Goal: Task Accomplishment & Management: Manage account settings

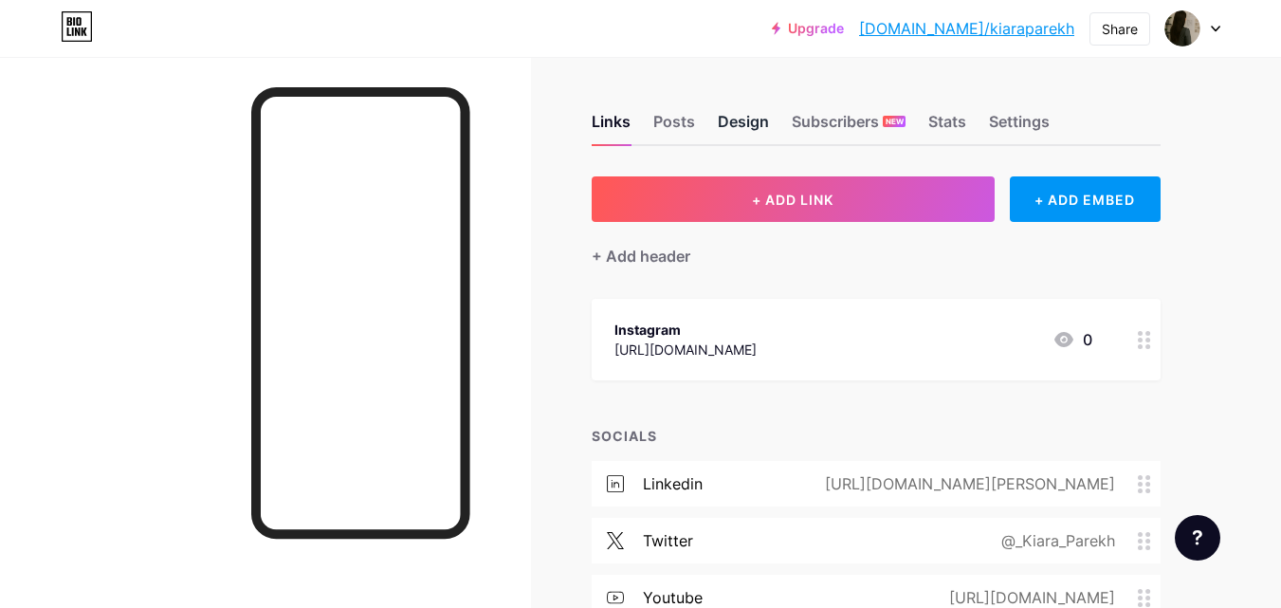
click at [748, 121] on div "Design" at bounding box center [743, 127] width 51 height 34
click at [1017, 120] on div "Settings" at bounding box center [1019, 127] width 61 height 34
click at [663, 251] on div "+ Add header" at bounding box center [641, 256] width 99 height 23
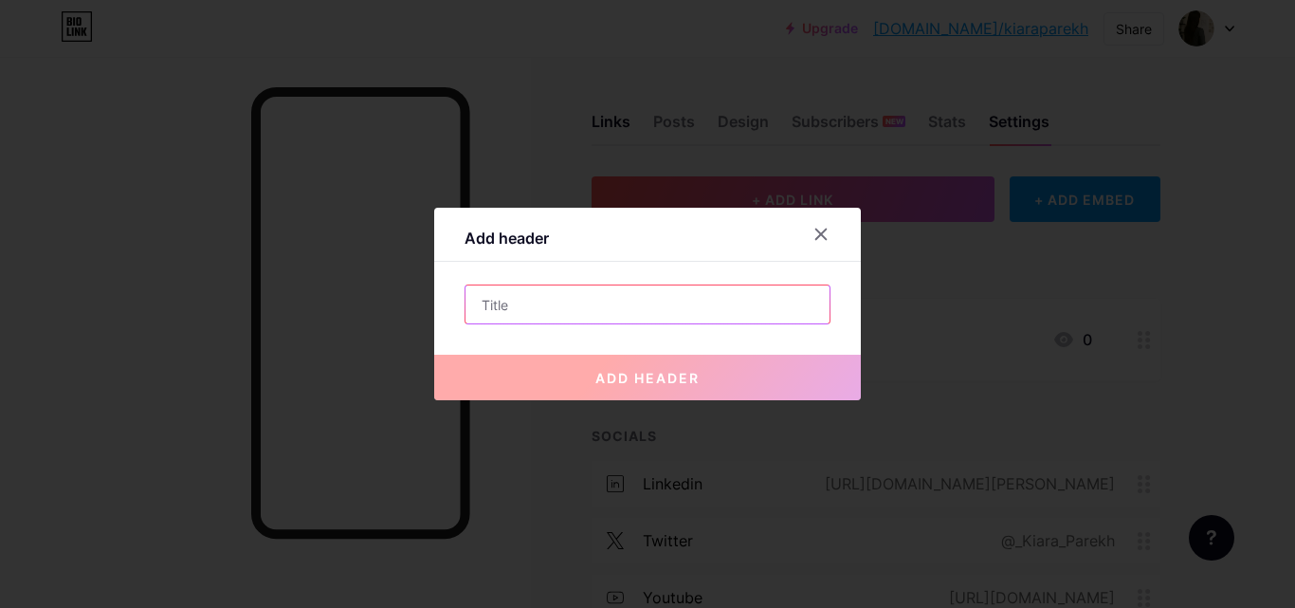
click at [646, 303] on input "text" at bounding box center [648, 304] width 364 height 38
type input "Interior Designing in [GEOGRAPHIC_DATA]"
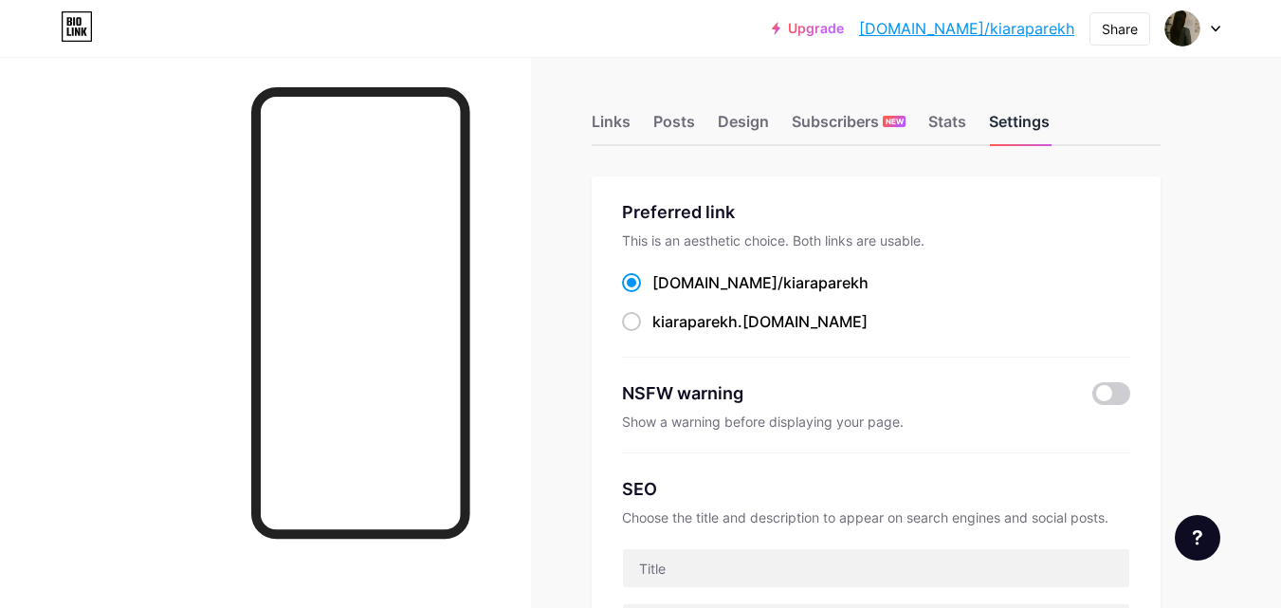
click at [1015, 119] on div "Settings" at bounding box center [1019, 127] width 61 height 34
click at [599, 119] on div "Links" at bounding box center [611, 127] width 39 height 34
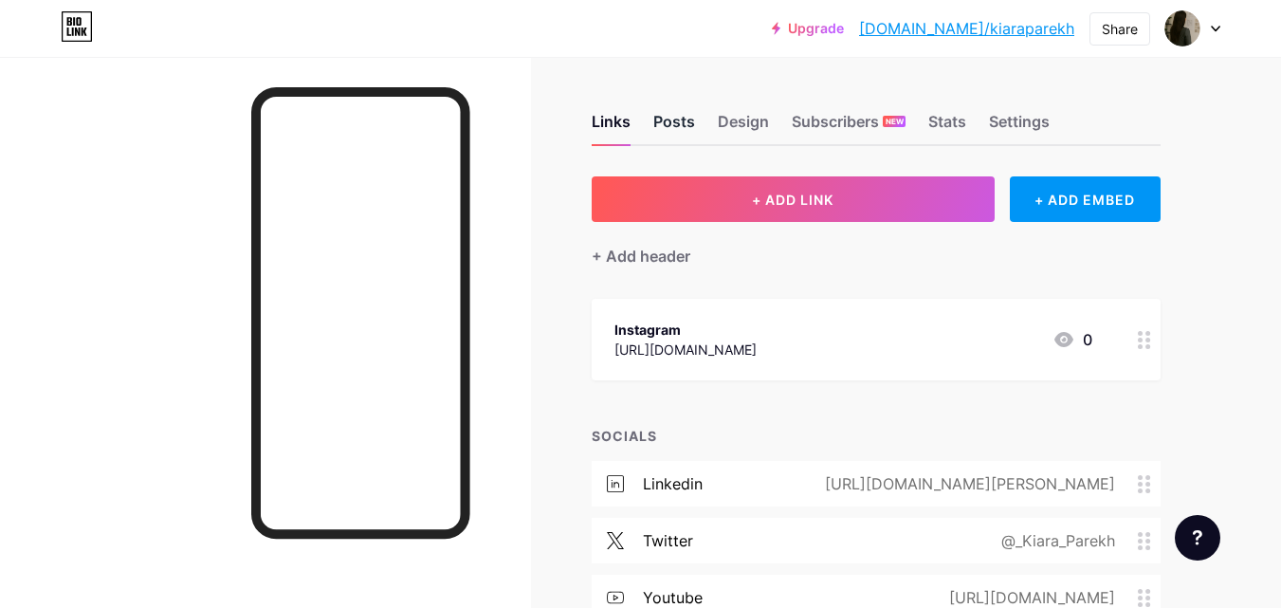
click at [680, 125] on div "Posts" at bounding box center [674, 127] width 42 height 34
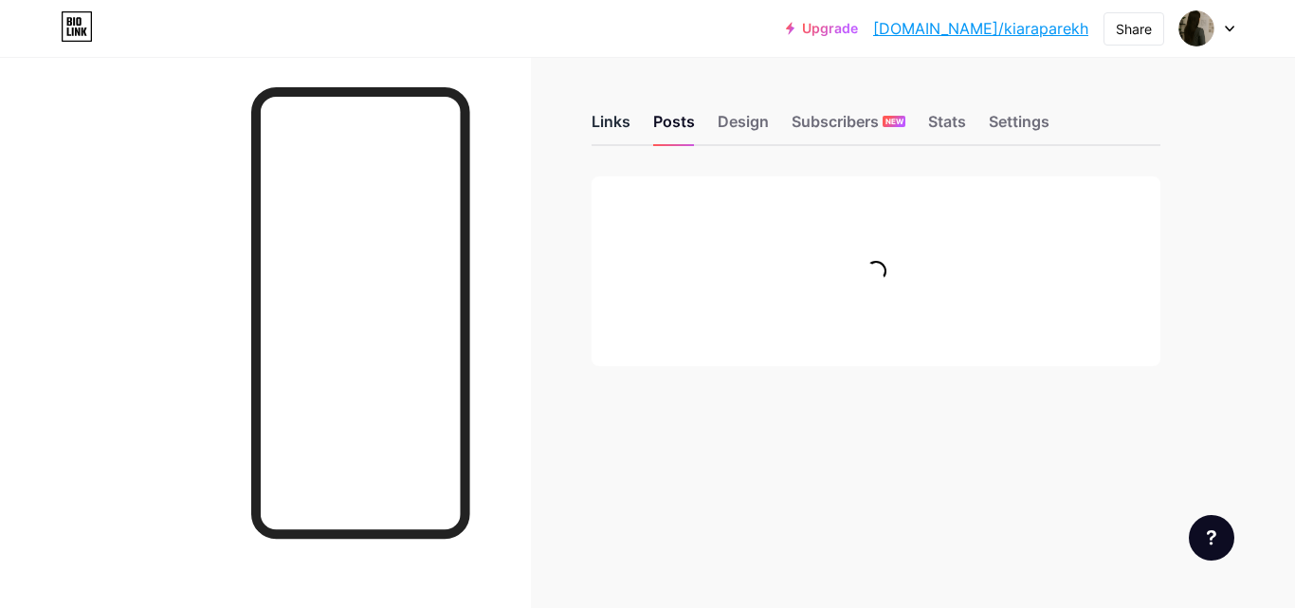
click at [627, 120] on div "Links" at bounding box center [611, 127] width 39 height 34
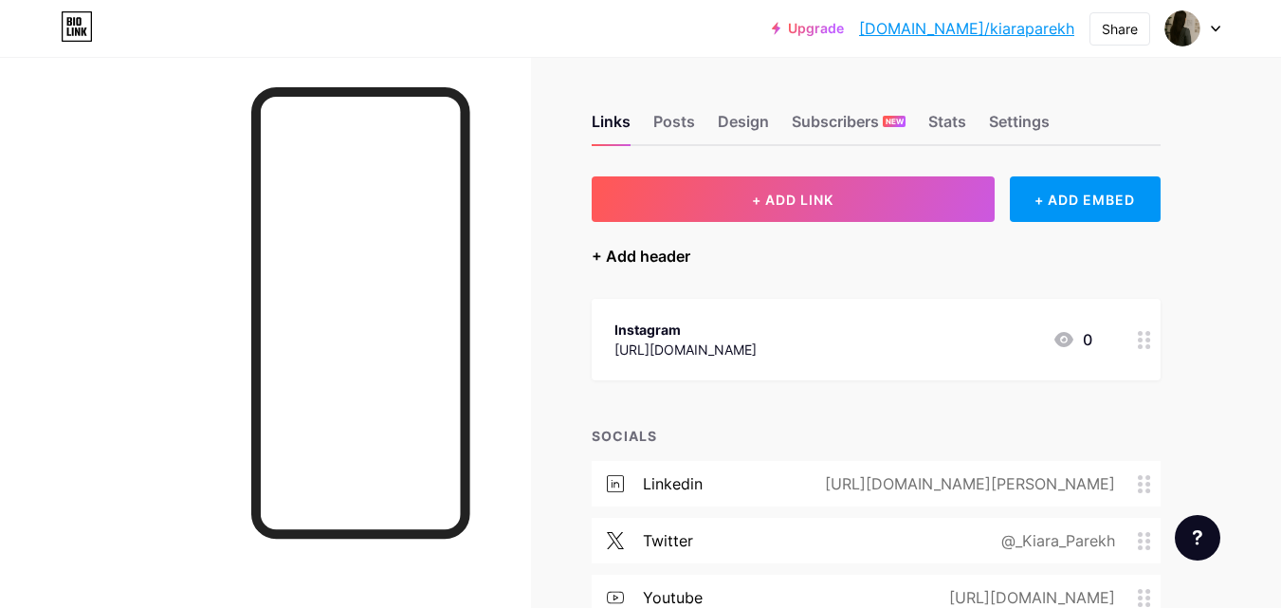
click at [664, 254] on div "+ Add header" at bounding box center [641, 256] width 99 height 23
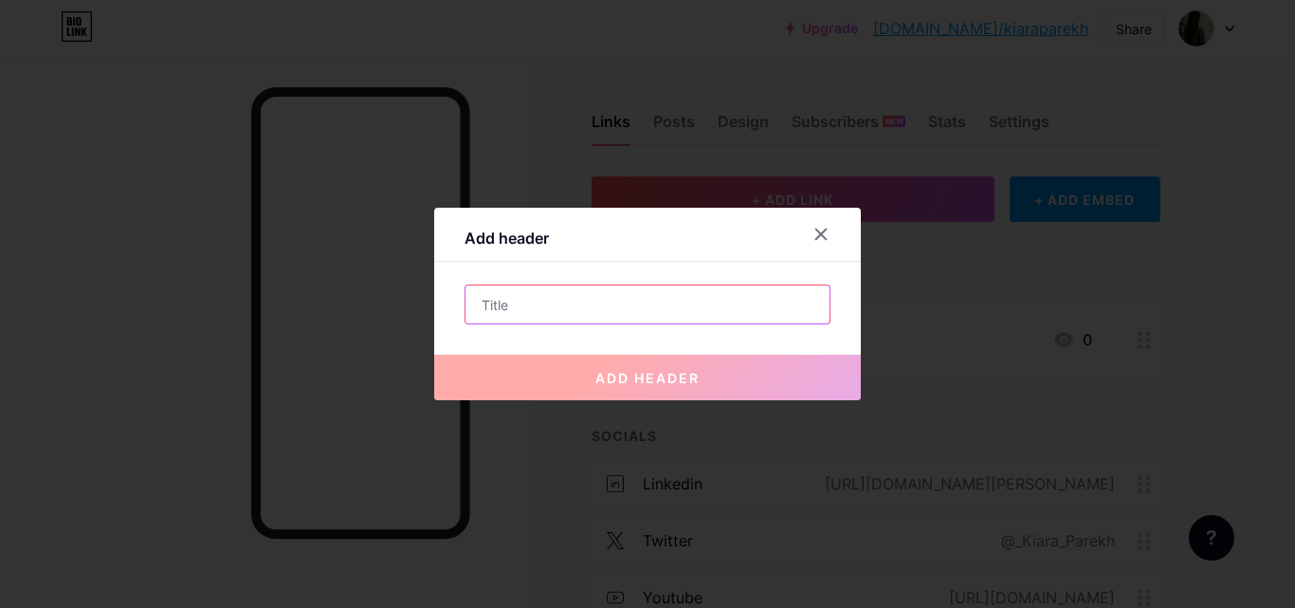
click at [626, 307] on input "text" at bounding box center [648, 304] width 364 height 38
paste input "[PERSON_NAME] - Interior Designing Expert in [GEOGRAPHIC_DATA]"
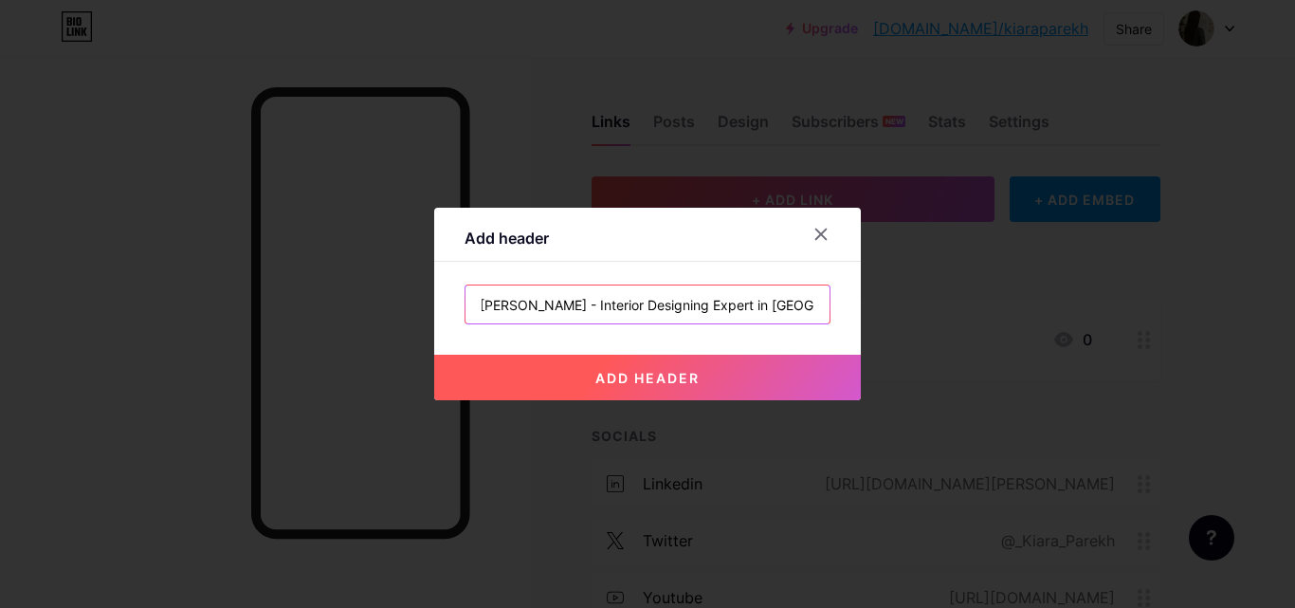
click at [568, 305] on input "[PERSON_NAME] - Interior Designing Expert in [GEOGRAPHIC_DATA]" at bounding box center [648, 304] width 364 height 38
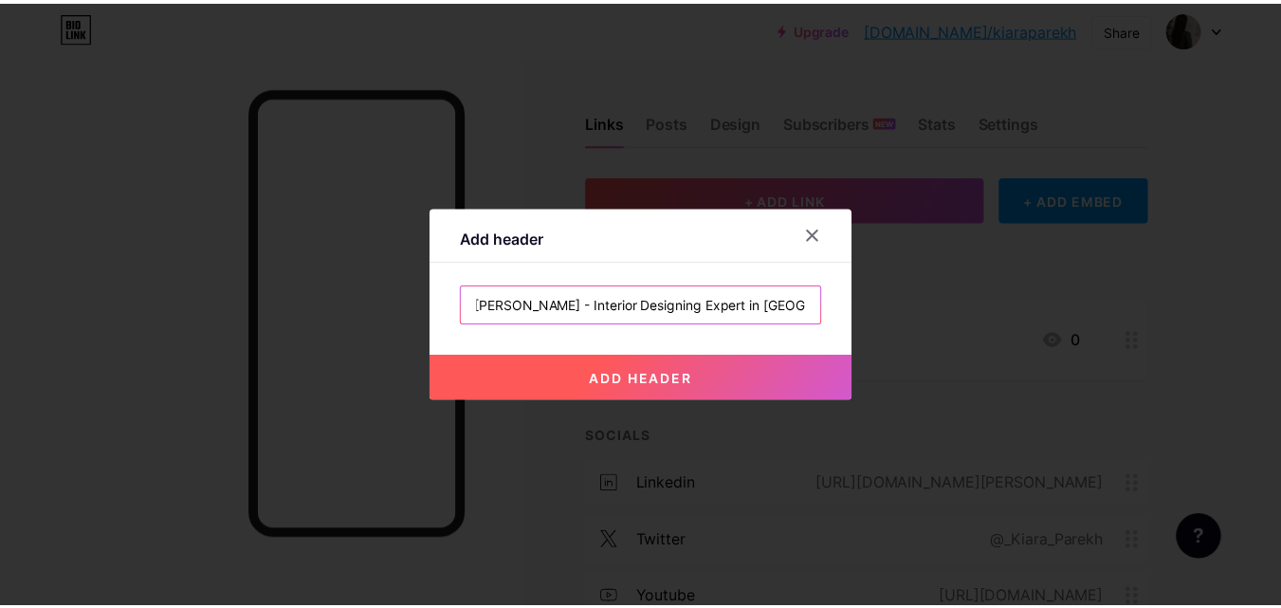
scroll to position [0, 0]
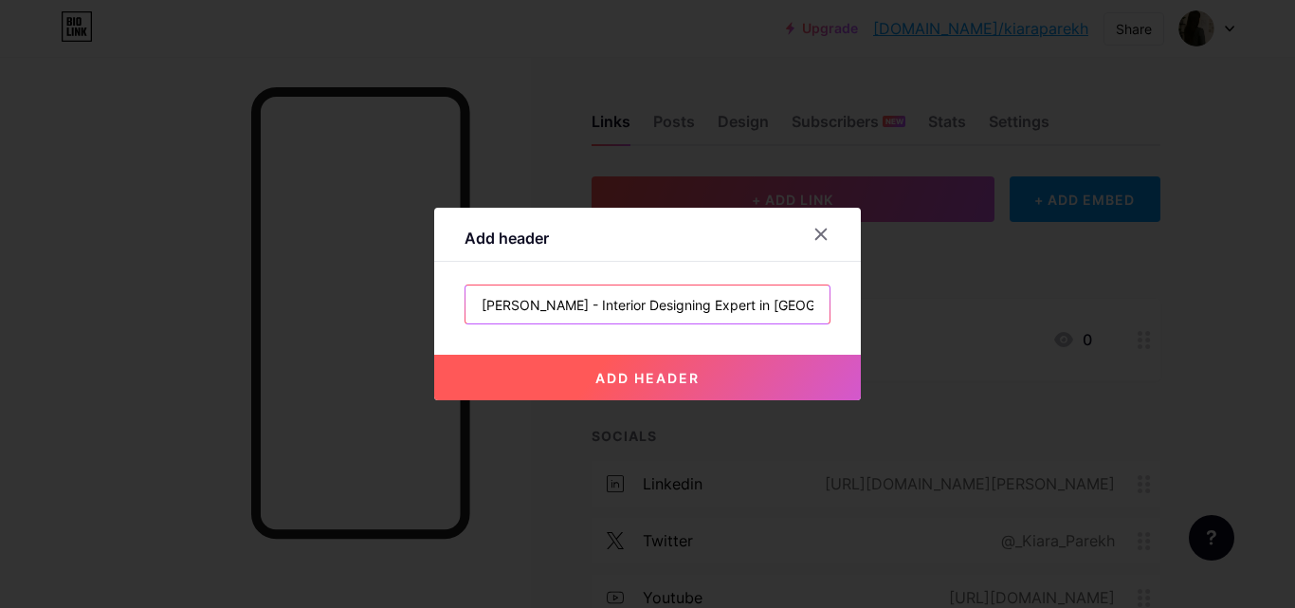
drag, startPoint x: 565, startPoint y: 306, endPoint x: 446, endPoint y: 304, distance: 119.5
click at [446, 304] on div "Add header [PERSON_NAME] - Interior Designing Expert in [GEOGRAPHIC_DATA] add h…" at bounding box center [647, 304] width 427 height 192
click at [520, 301] on input "[PERSON_NAME] - Interior Designing Expert in [GEOGRAPHIC_DATA]" at bounding box center [648, 304] width 364 height 38
type input "[PERSON_NAME] - Interior Designing Expert in [GEOGRAPHIC_DATA]"
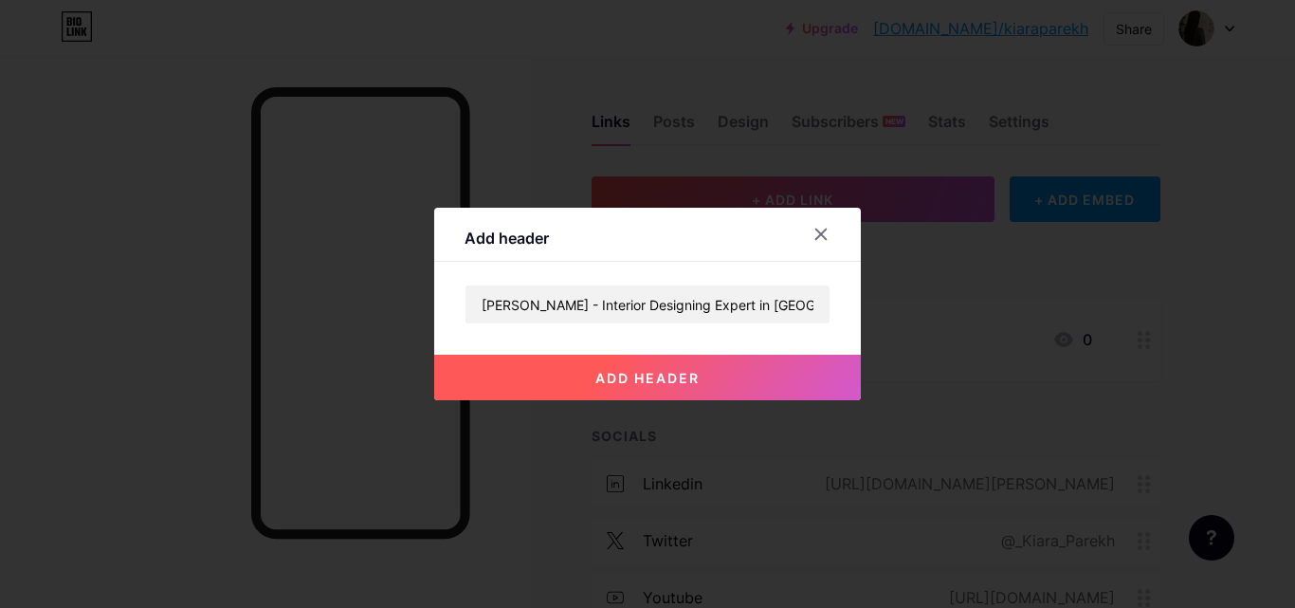
click at [648, 370] on span "add header" at bounding box center [647, 378] width 104 height 16
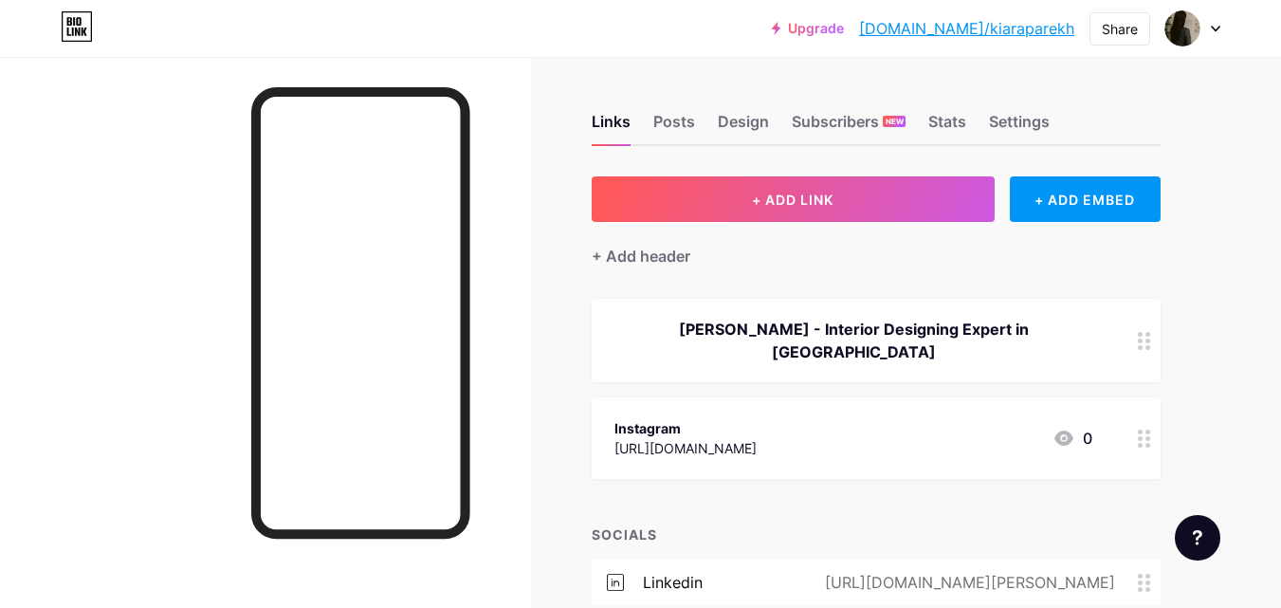
click at [776, 328] on div "[PERSON_NAME] - Interior Designing Expert in [GEOGRAPHIC_DATA]" at bounding box center [853, 341] width 478 height 46
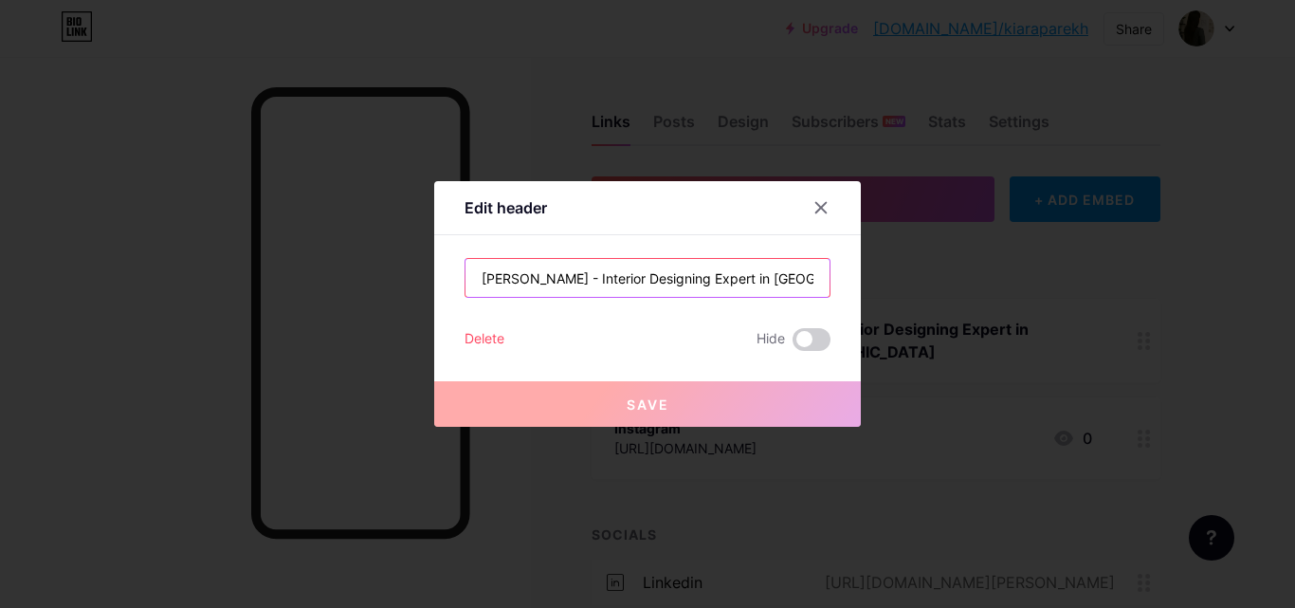
drag, startPoint x: 564, startPoint y: 279, endPoint x: 453, endPoint y: 264, distance: 112.0
click at [453, 264] on div "Edit header [PERSON_NAME] - Interior Designing Expert in [GEOGRAPHIC_DATA] Dele…" at bounding box center [647, 304] width 427 height 246
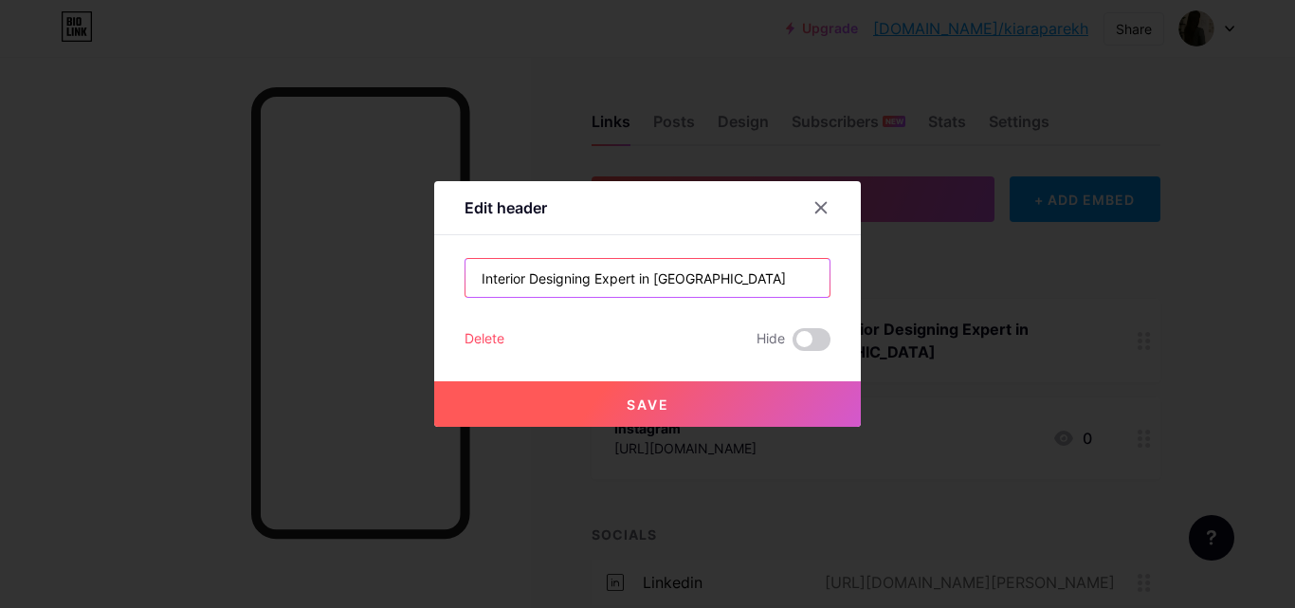
type input "Interior Designing Expert in [GEOGRAPHIC_DATA]"
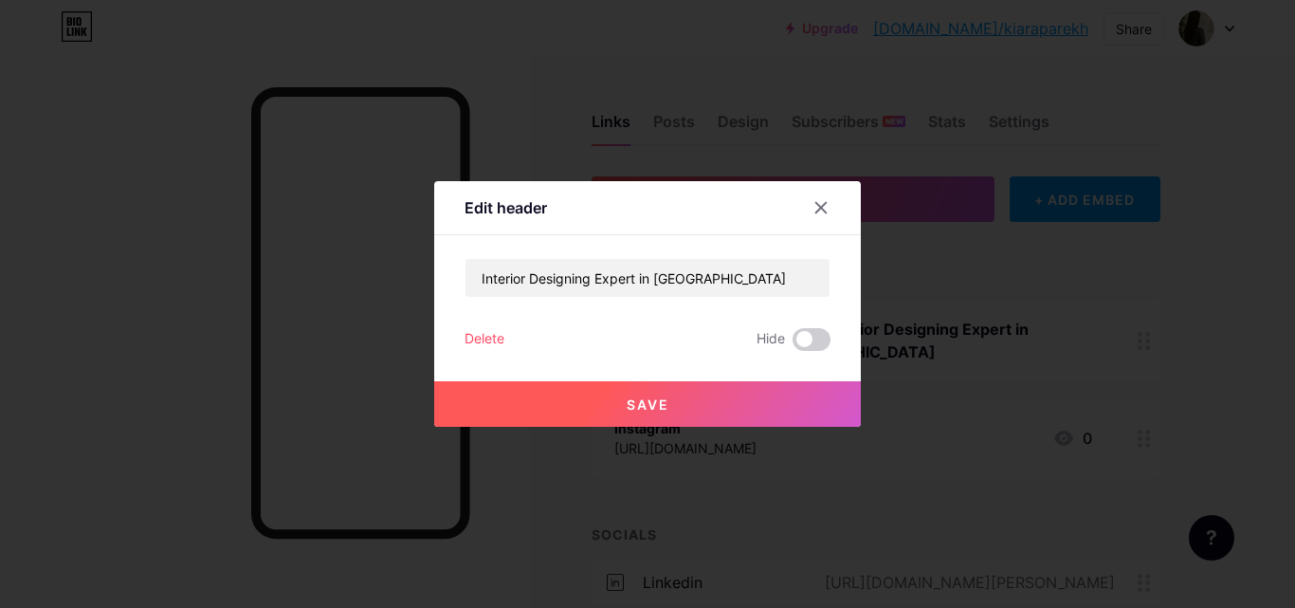
click at [655, 400] on span "Save" at bounding box center [648, 404] width 43 height 16
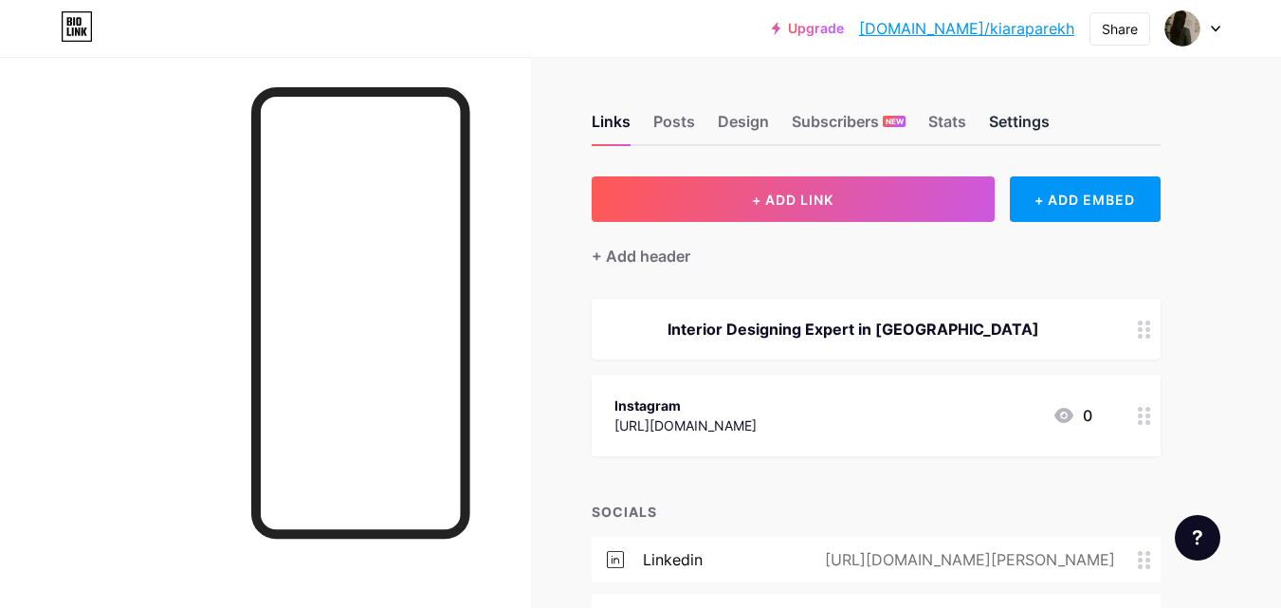
click at [1023, 128] on div "Settings" at bounding box center [1019, 127] width 61 height 34
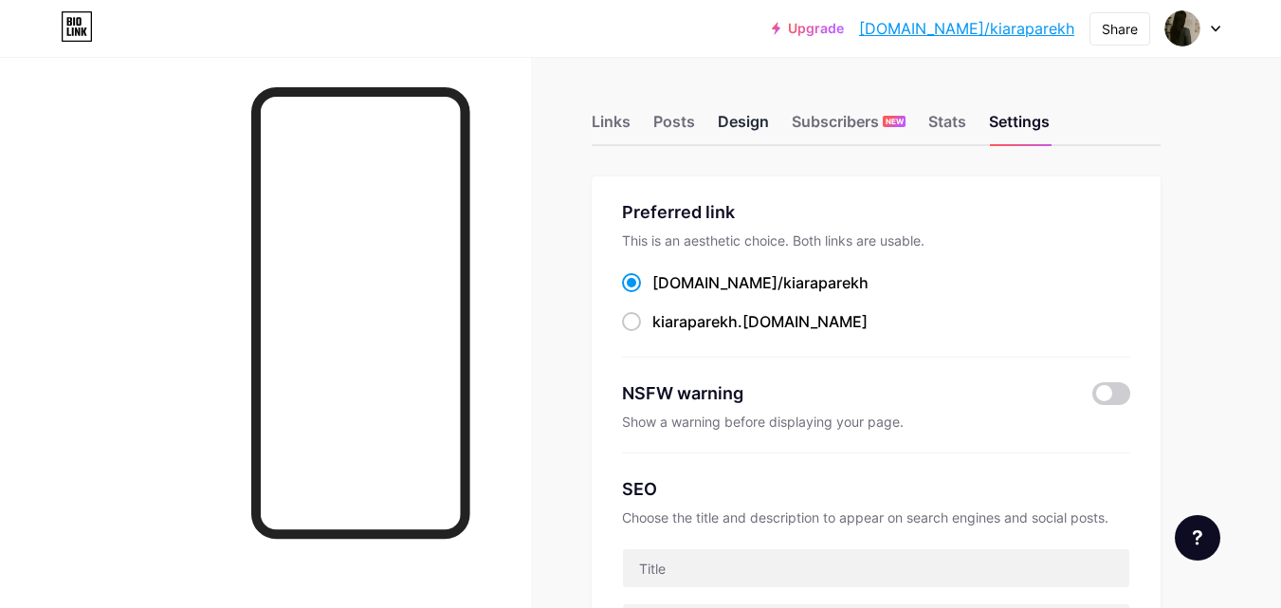
click at [758, 125] on div "Design" at bounding box center [743, 127] width 51 height 34
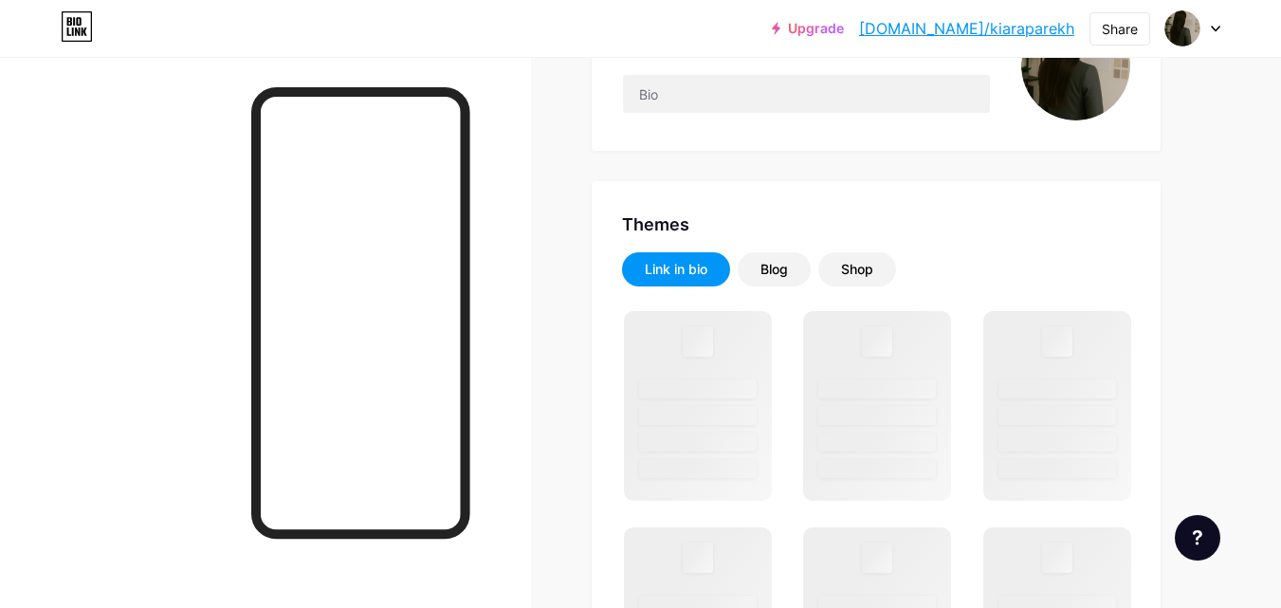
scroll to position [284, 0]
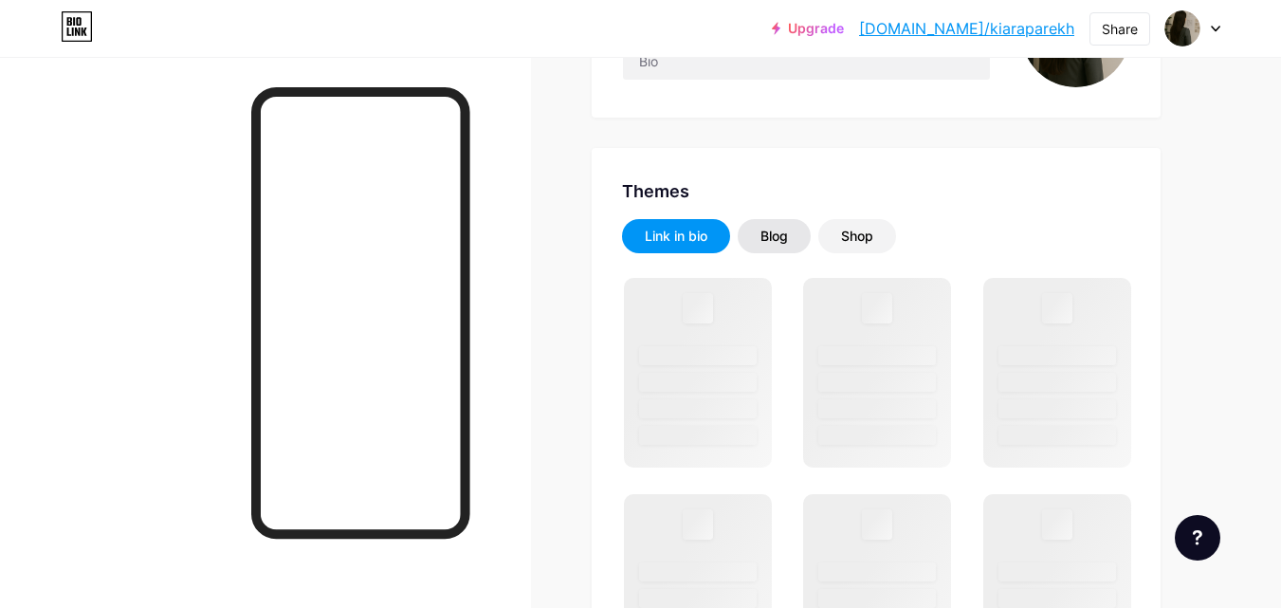
click at [761, 237] on div "Blog" at bounding box center [773, 236] width 27 height 19
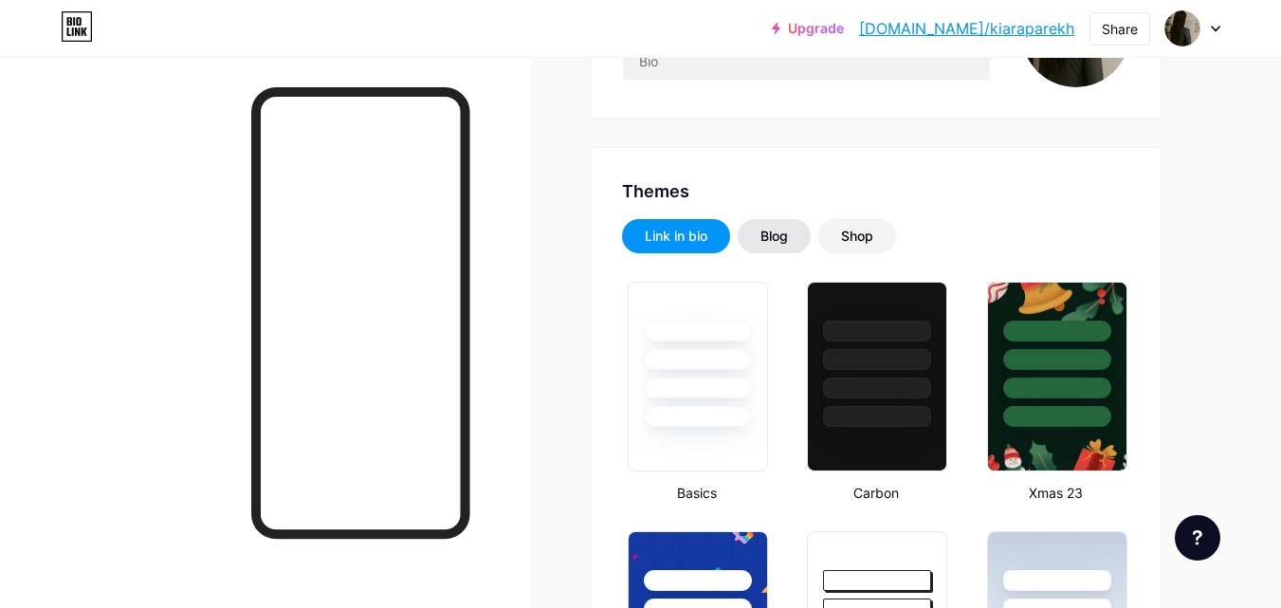
click at [774, 241] on div "Blog" at bounding box center [773, 236] width 27 height 19
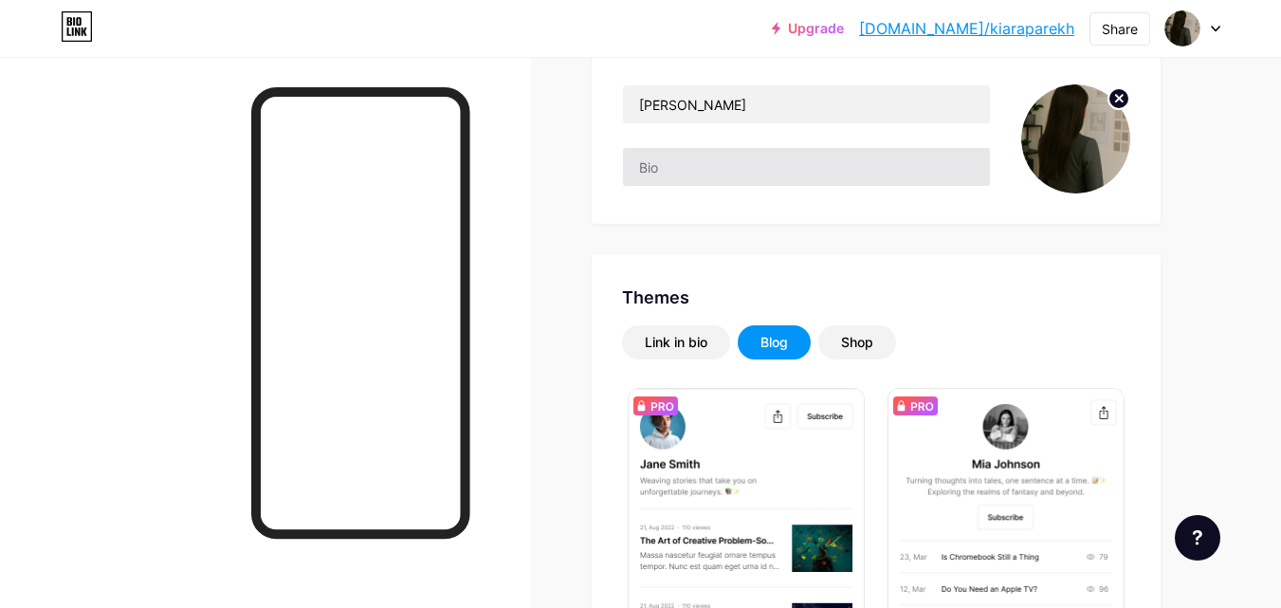
scroll to position [95, 0]
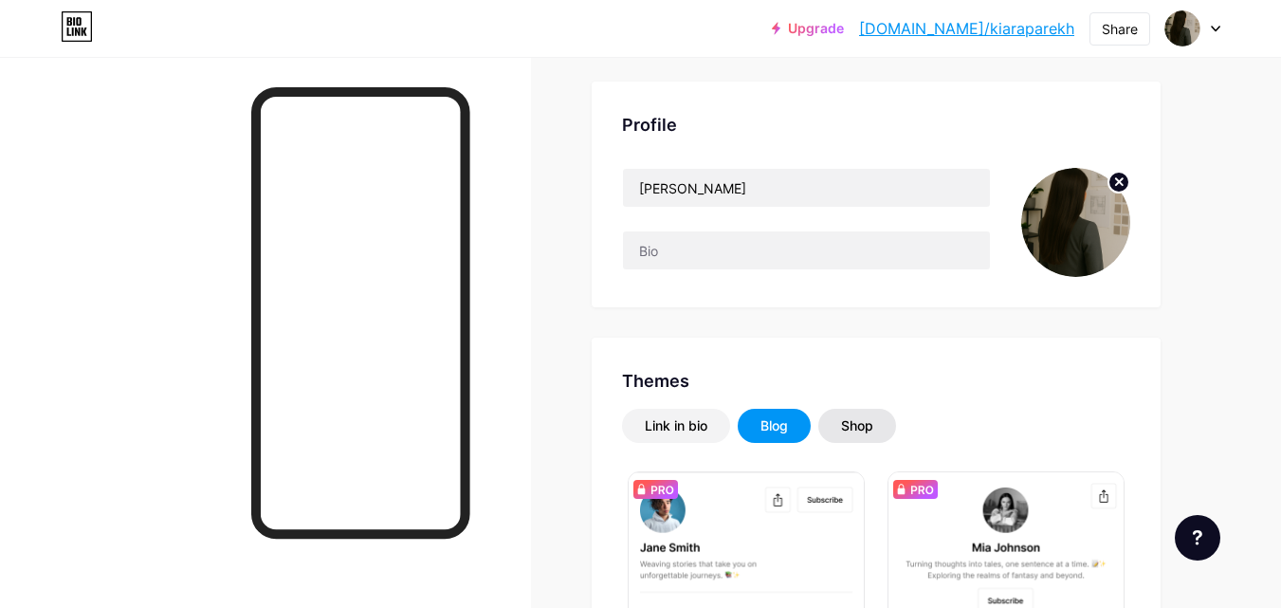
click at [840, 420] on div "Shop" at bounding box center [857, 426] width 78 height 34
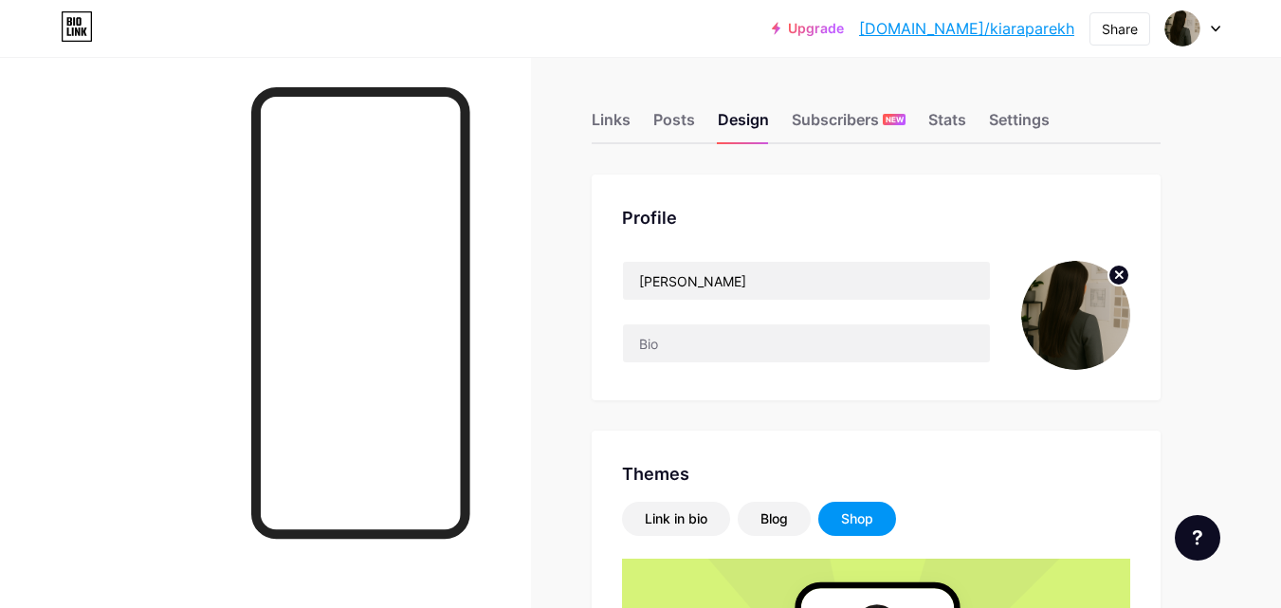
scroll to position [0, 0]
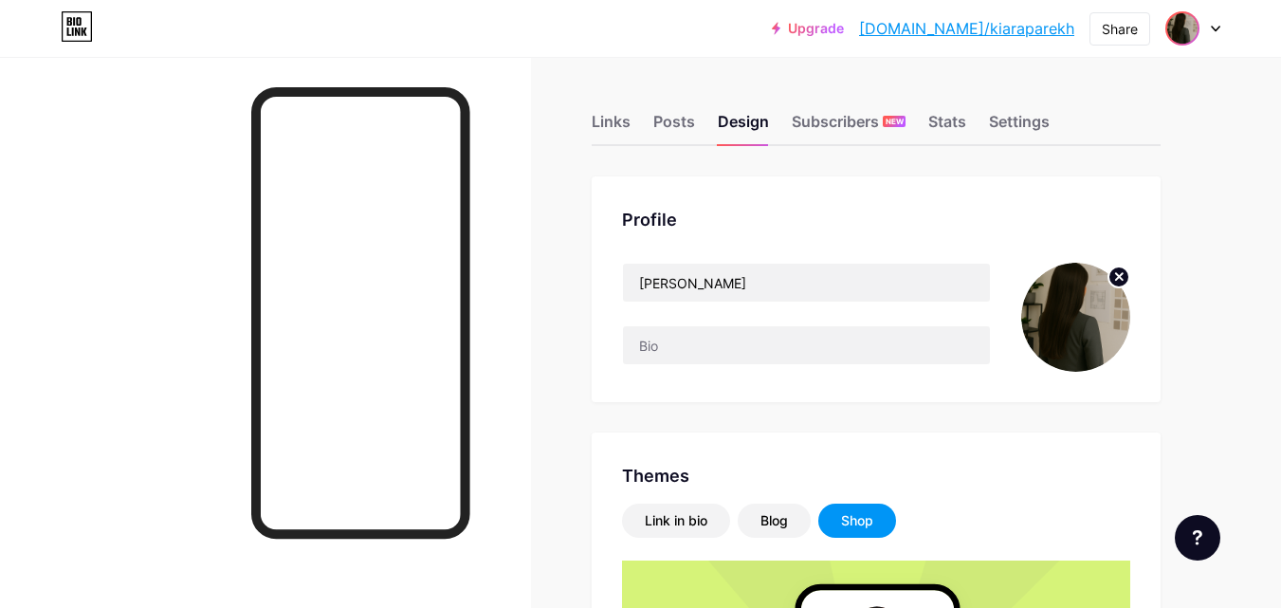
click at [1189, 33] on img at bounding box center [1182, 28] width 30 height 30
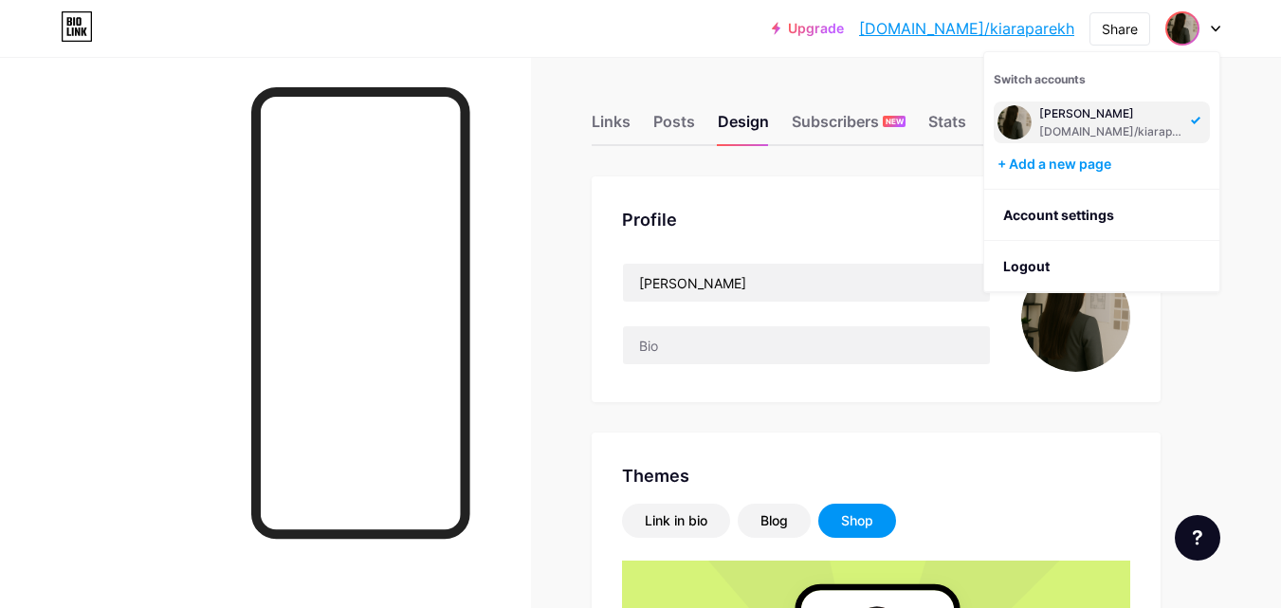
click at [1099, 122] on div "[PERSON_NAME] [DOMAIN_NAME]/kiaraparekh" at bounding box center [1112, 122] width 146 height 34
